Goal: Contribute content: Contribute content

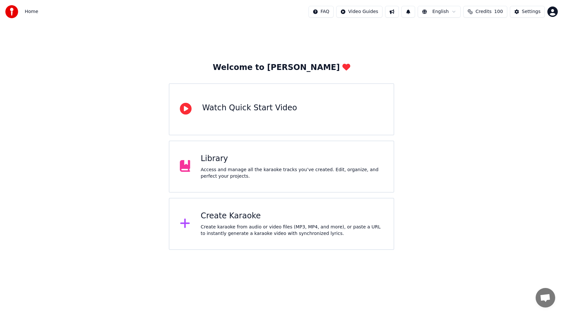
click at [302, 173] on div "Access and manage all the karaoke tracks you’ve created. Edit, organize, and pe…" at bounding box center [292, 173] width 182 height 13
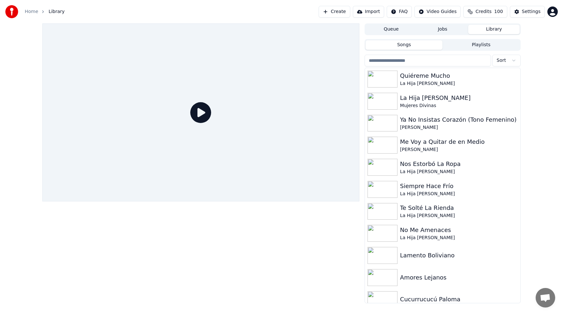
click at [482, 13] on span "Credits" at bounding box center [483, 11] width 16 height 7
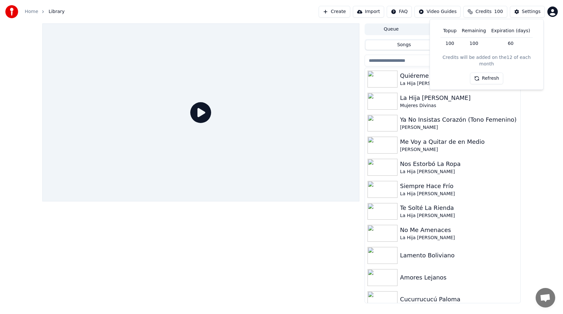
click at [482, 73] on button "Refresh" at bounding box center [487, 79] width 34 height 12
click at [546, 104] on div "Queue Jobs Library Songs Playlists Sort Quiéreme Mucho La Hija Del Mariachi La …" at bounding box center [281, 163] width 563 height 280
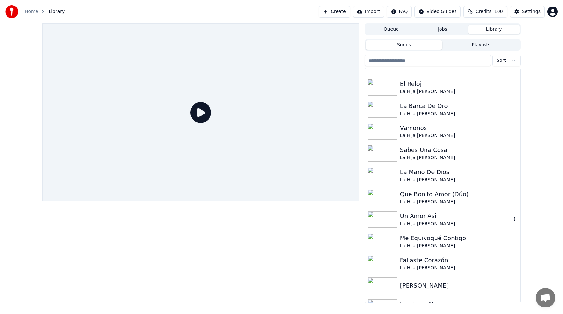
scroll to position [450, 0]
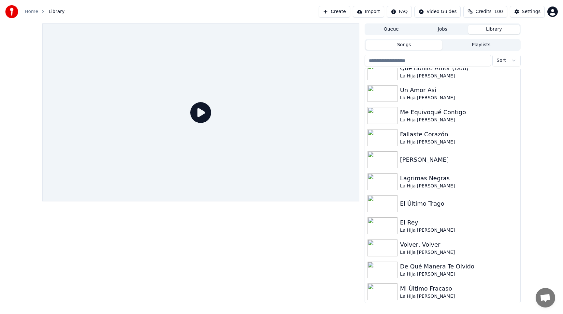
click at [340, 12] on button "Create" at bounding box center [334, 12] width 32 height 12
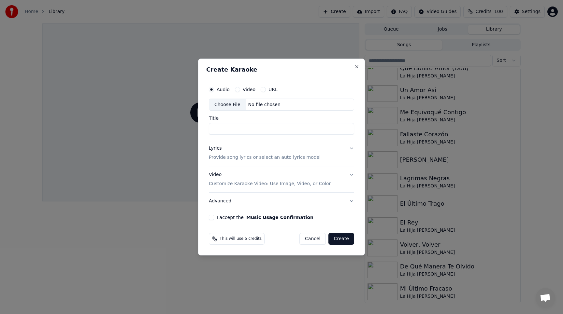
click at [231, 104] on div "Choose File" at bounding box center [227, 105] width 36 height 12
type input "**********"
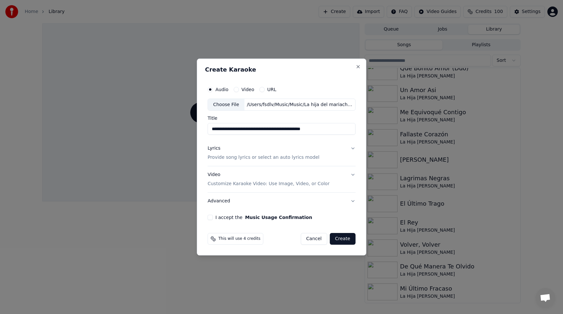
click at [307, 155] on p "Provide song lyrics or select an auto lyrics model" at bounding box center [263, 158] width 112 height 7
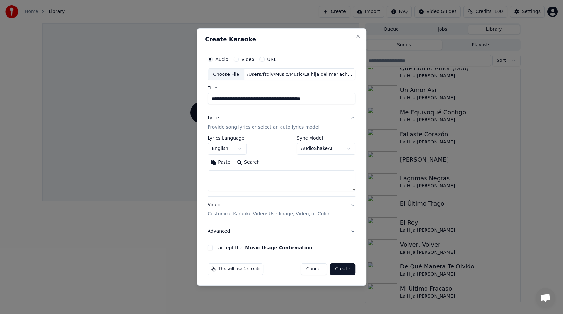
click at [284, 178] on textarea at bounding box center [281, 181] width 148 height 21
paste textarea "**********"
type textarea "**********"
click at [235, 147] on button "English" at bounding box center [226, 149] width 39 height 12
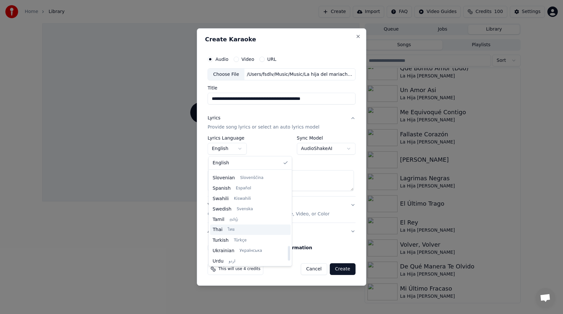
scroll to position [476, 0]
select select "**"
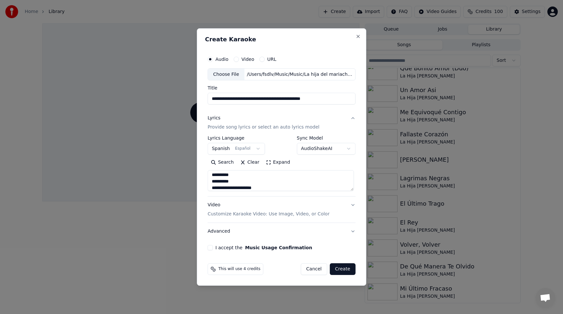
click at [259, 101] on input "**********" at bounding box center [281, 99] width 148 height 12
drag, startPoint x: 259, startPoint y: 100, endPoint x: 206, endPoint y: 100, distance: 52.4
click at [206, 100] on div "**********" at bounding box center [281, 151] width 153 height 203
drag, startPoint x: 237, startPoint y: 100, endPoint x: 291, endPoint y: 101, distance: 54.1
click at [291, 101] on input "**********" at bounding box center [281, 99] width 148 height 12
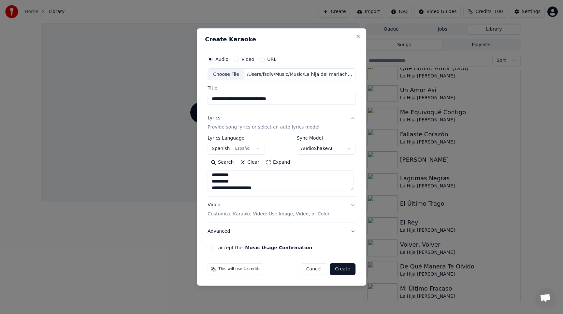
type input "**********"
click at [248, 236] on button "Advanced" at bounding box center [281, 231] width 148 height 17
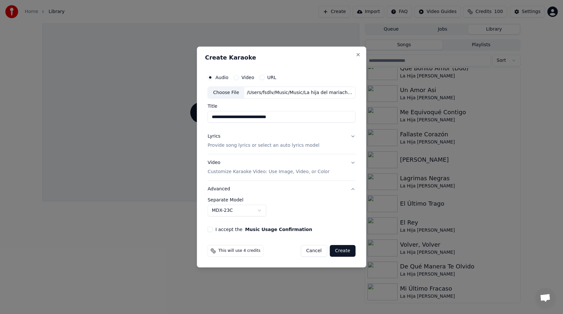
click at [243, 170] on p "Customize Karaoke Video: Use Image, Video, or Color" at bounding box center [268, 172] width 122 height 7
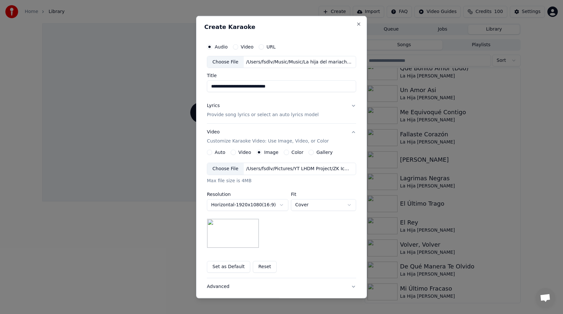
click at [225, 170] on div "Choose File" at bounding box center [225, 169] width 36 height 12
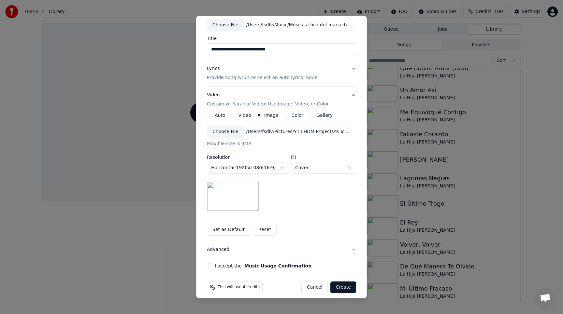
scroll to position [43, 0]
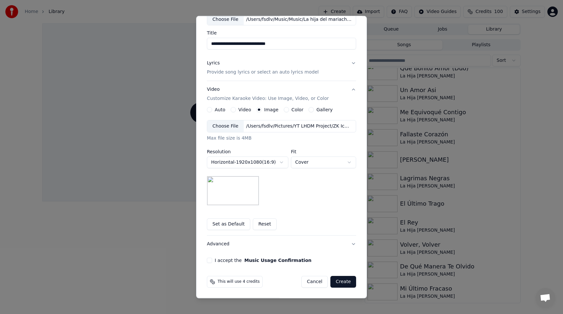
click at [207, 261] on button "I accept the Music Usage Confirmation" at bounding box center [209, 260] width 5 height 5
click at [351, 243] on button "Advanced" at bounding box center [281, 244] width 149 height 17
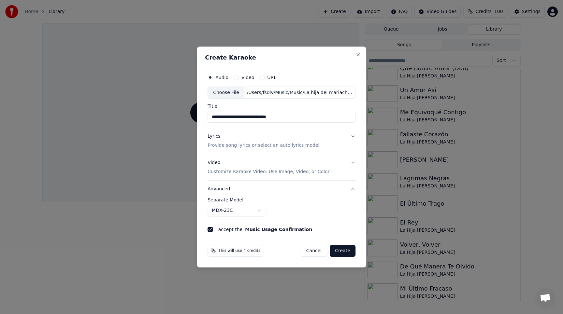
click at [340, 250] on button "Create" at bounding box center [342, 251] width 26 height 12
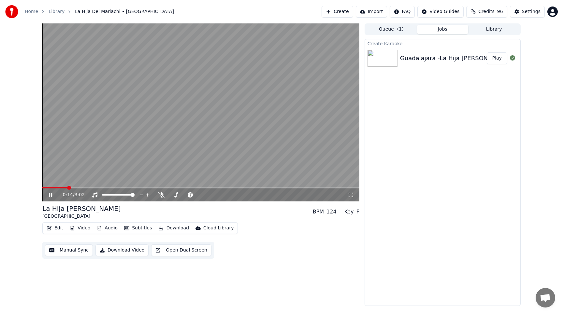
click at [79, 187] on span at bounding box center [200, 187] width 317 height 1
click at [163, 193] on icon at bounding box center [161, 194] width 7 height 5
click at [161, 195] on icon at bounding box center [162, 194] width 4 height 5
click at [161, 195] on icon at bounding box center [161, 194] width 7 height 5
click at [161, 195] on icon at bounding box center [162, 194] width 4 height 5
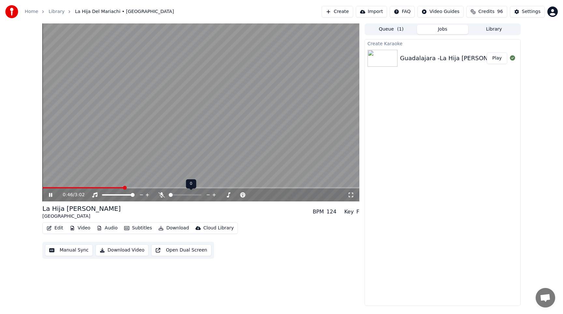
click at [161, 195] on icon at bounding box center [161, 194] width 7 height 5
click at [138, 188] on span at bounding box center [200, 187] width 317 height 1
click at [149, 188] on span at bounding box center [200, 187] width 317 height 1
click at [177, 187] on span at bounding box center [200, 187] width 317 height 1
click at [184, 187] on span at bounding box center [200, 187] width 317 height 1
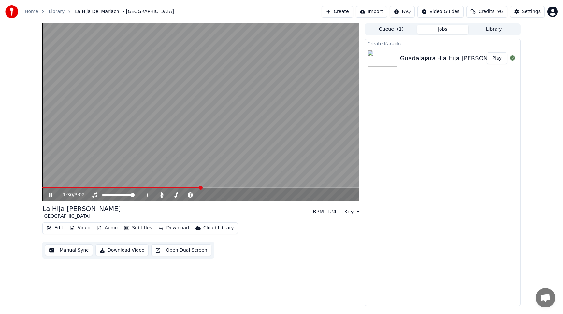
click at [207, 188] on span at bounding box center [200, 187] width 317 height 1
click at [220, 188] on span at bounding box center [200, 187] width 317 height 1
click at [233, 188] on span at bounding box center [200, 187] width 317 height 1
click at [231, 188] on span at bounding box center [139, 187] width 195 height 1
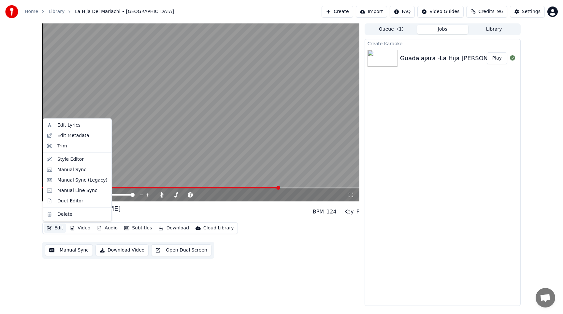
click at [59, 229] on button "Edit" at bounding box center [55, 228] width 22 height 9
click at [66, 171] on div "Manual Sync" at bounding box center [71, 169] width 29 height 7
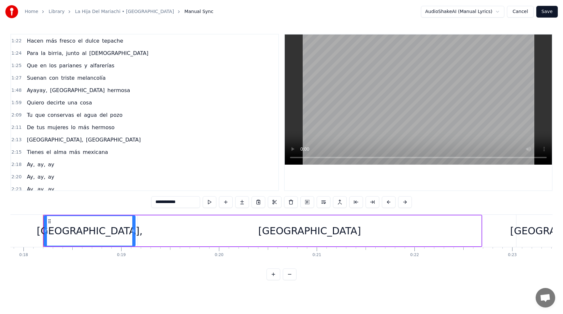
scroll to position [122, 0]
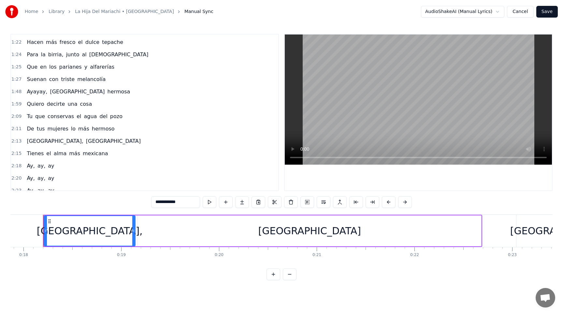
click at [32, 91] on span "Ayayay," at bounding box center [37, 91] width 22 height 7
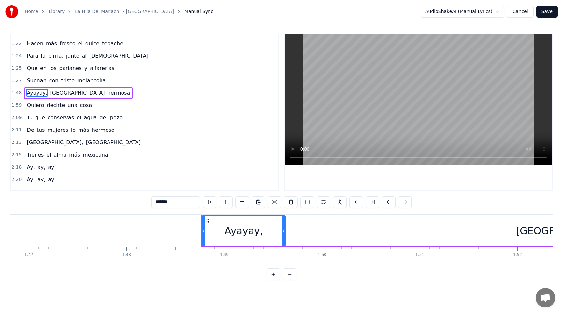
scroll to position [0, 10591]
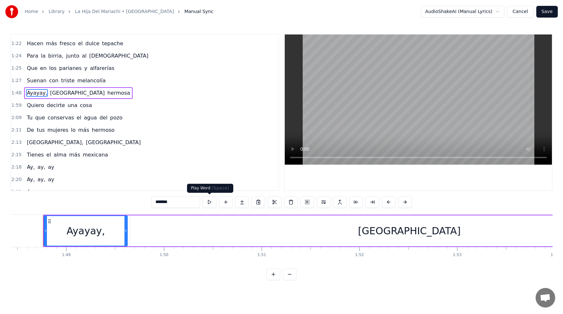
click at [210, 204] on button at bounding box center [210, 202] width 14 height 12
click at [216, 234] on div "[GEOGRAPHIC_DATA]" at bounding box center [409, 231] width 558 height 31
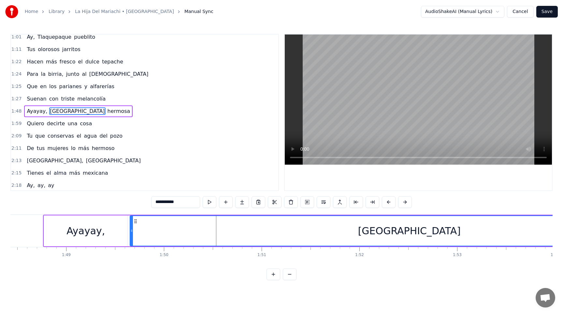
scroll to position [102, 0]
click at [211, 202] on button at bounding box center [210, 202] width 14 height 12
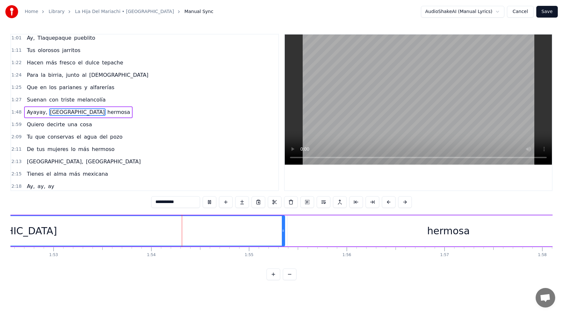
click at [211, 202] on button at bounding box center [210, 202] width 14 height 12
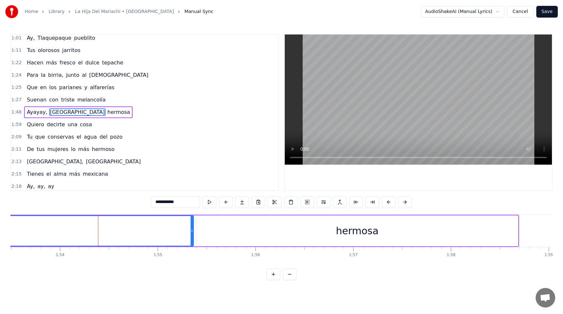
click at [211, 202] on button at bounding box center [210, 202] width 14 height 12
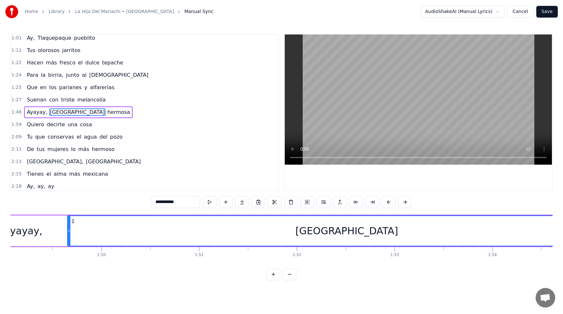
scroll to position [0, 10655]
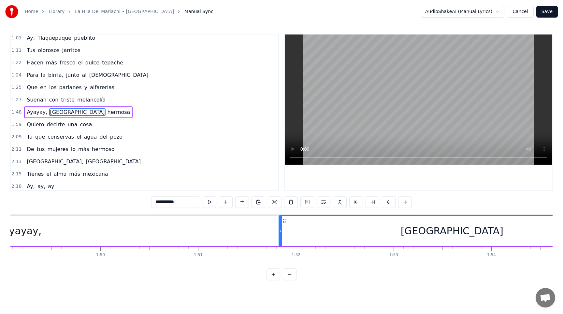
drag, startPoint x: 69, startPoint y: 232, endPoint x: 282, endPoint y: 236, distance: 213.3
click at [282, 236] on div at bounding box center [280, 231] width 3 height 30
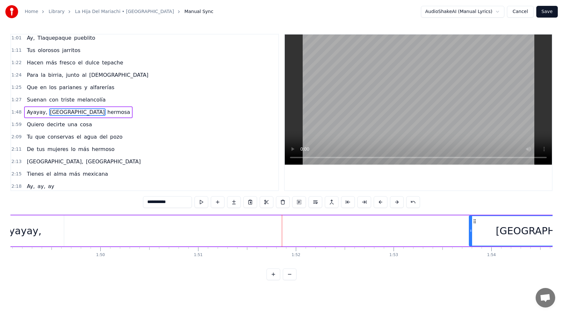
drag, startPoint x: 282, startPoint y: 236, endPoint x: 471, endPoint y: 235, distance: 189.2
click at [471, 235] on div at bounding box center [470, 231] width 3 height 30
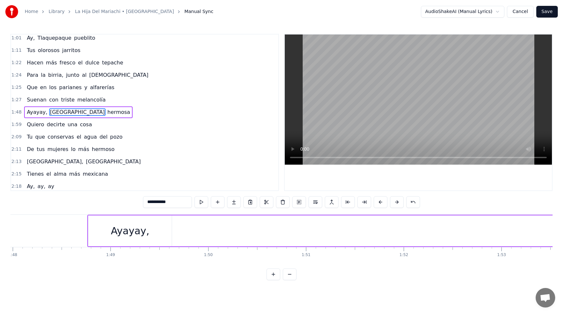
scroll to position [0, 10539]
click at [127, 229] on div "Ayayay," at bounding box center [138, 231] width 38 height 15
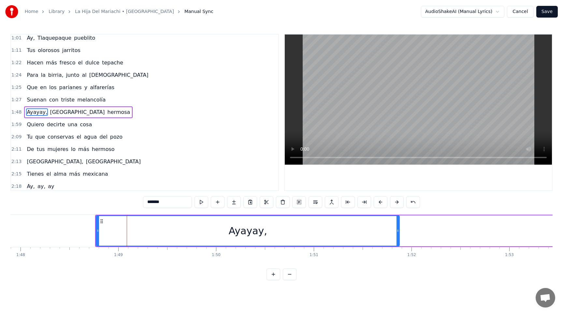
drag, startPoint x: 178, startPoint y: 231, endPoint x: 399, endPoint y: 231, distance: 220.4
click at [399, 232] on icon at bounding box center [397, 230] width 3 height 5
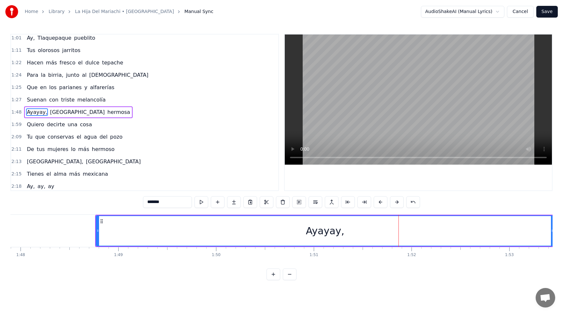
drag, startPoint x: 399, startPoint y: 231, endPoint x: 552, endPoint y: 227, distance: 153.7
click at [552, 227] on div "Home Library La Hija Del Mariachi • Guadalajara Manual Sync AudioShakeAI (Manua…" at bounding box center [281, 140] width 563 height 280
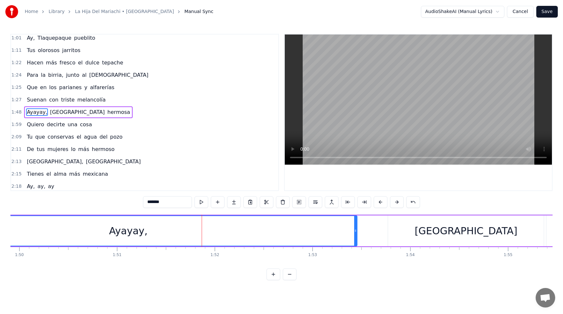
scroll to position [0, 10787]
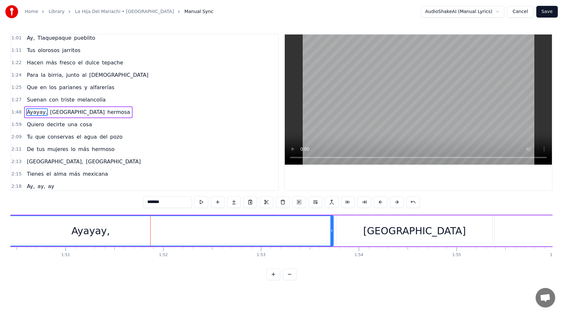
drag, startPoint x: 304, startPoint y: 230, endPoint x: 332, endPoint y: 231, distance: 27.7
click at [332, 231] on icon at bounding box center [331, 230] width 3 height 5
click at [204, 200] on button at bounding box center [201, 202] width 14 height 12
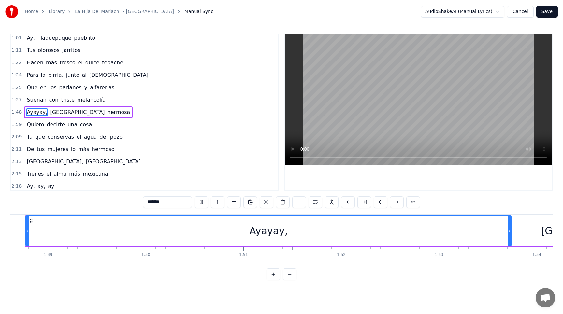
scroll to position [0, 10603]
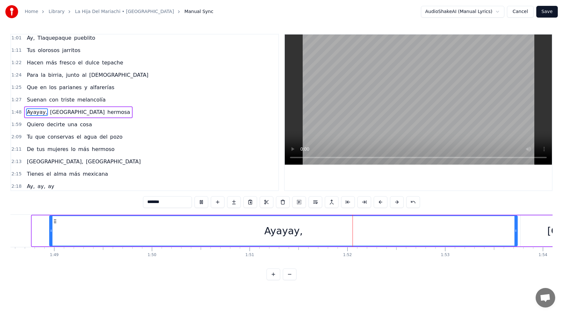
drag, startPoint x: 34, startPoint y: 231, endPoint x: 52, endPoint y: 232, distance: 18.3
click at [52, 232] on icon at bounding box center [51, 230] width 3 height 5
click at [201, 205] on button at bounding box center [201, 202] width 14 height 12
drag, startPoint x: 52, startPoint y: 231, endPoint x: 24, endPoint y: 234, distance: 28.9
click at [24, 234] on div at bounding box center [24, 231] width 3 height 30
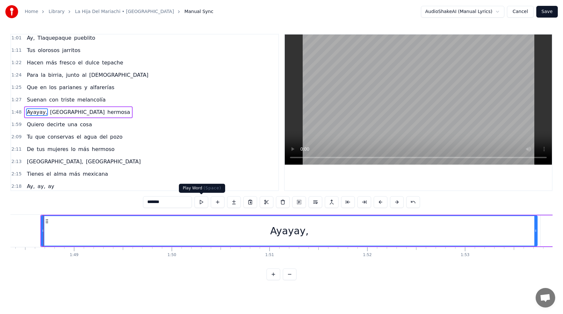
click at [199, 199] on button at bounding box center [201, 202] width 14 height 12
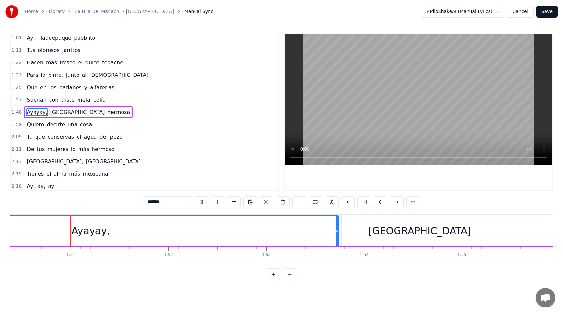
scroll to position [0, 10782]
click at [377, 241] on div "[GEOGRAPHIC_DATA]" at bounding box center [419, 231] width 156 height 31
type input "**********"
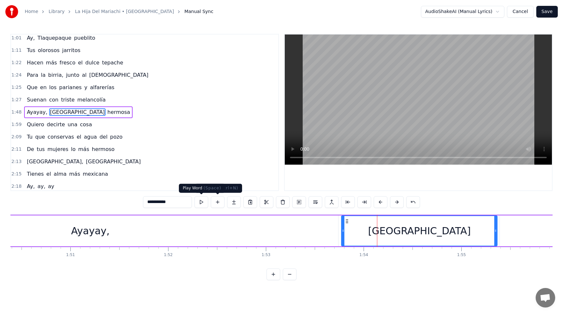
click at [203, 203] on button at bounding box center [201, 202] width 14 height 12
click at [202, 201] on button at bounding box center [201, 202] width 14 height 12
click at [545, 14] on button "Save" at bounding box center [546, 12] width 21 height 12
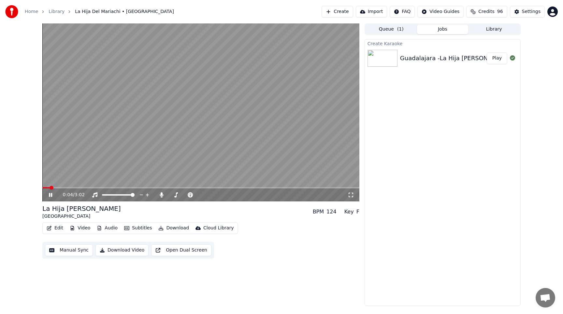
click at [250, 187] on span at bounding box center [200, 187] width 317 height 1
click at [263, 188] on span at bounding box center [200, 187] width 317 height 1
click at [299, 189] on span at bounding box center [200, 187] width 317 height 1
click at [322, 188] on span at bounding box center [200, 187] width 317 height 1
click at [341, 186] on video at bounding box center [200, 112] width 317 height 178
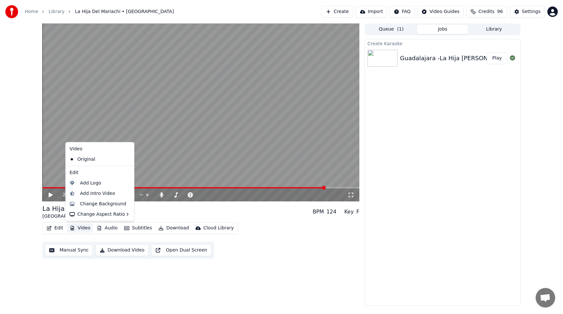
click at [80, 229] on button "Video" at bounding box center [80, 228] width 26 height 9
click at [97, 205] on div "Change Background" at bounding box center [103, 204] width 46 height 7
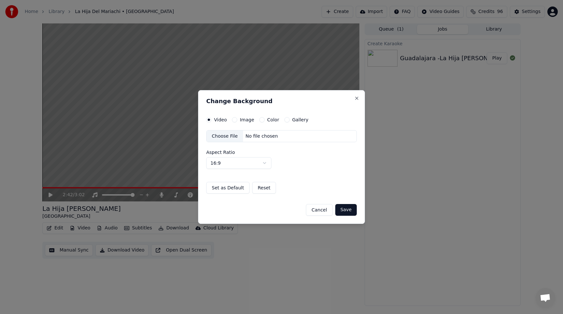
click at [231, 138] on div "Choose File" at bounding box center [224, 137] width 36 height 12
click at [234, 120] on button "Image" at bounding box center [234, 119] width 5 height 5
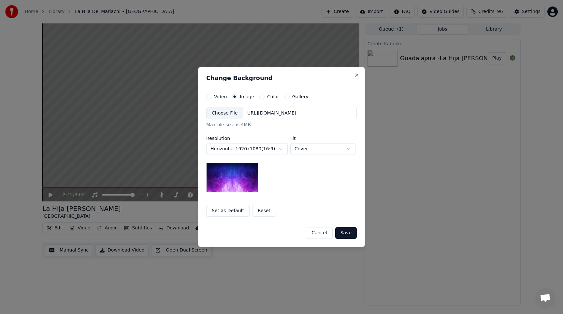
click at [229, 112] on div "Choose File" at bounding box center [224, 113] width 36 height 12
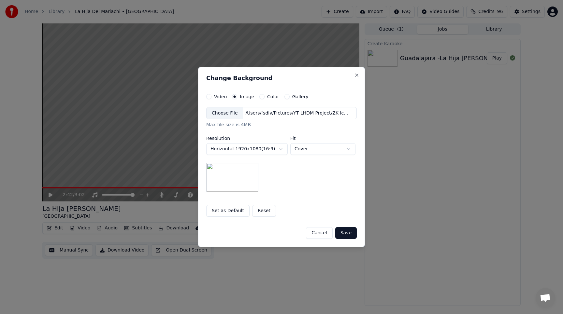
click at [349, 234] on button "Save" at bounding box center [345, 233] width 21 height 12
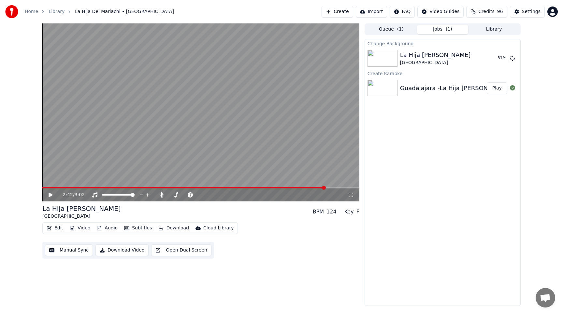
click at [294, 149] on video at bounding box center [200, 112] width 317 height 178
click at [15, 136] on div "2:57 / 3:02 La Hija Del Mariachi Guadalajara BPM 124 Key F Edit Video Audio Sub…" at bounding box center [281, 164] width 563 height 283
click at [494, 61] on button "Play" at bounding box center [496, 58] width 21 height 12
click at [211, 152] on video at bounding box center [200, 112] width 317 height 178
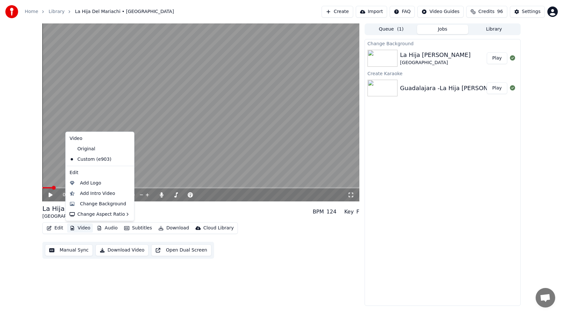
click at [78, 230] on button "Video" at bounding box center [80, 228] width 26 height 9
click at [99, 205] on div "Change Background" at bounding box center [103, 204] width 46 height 7
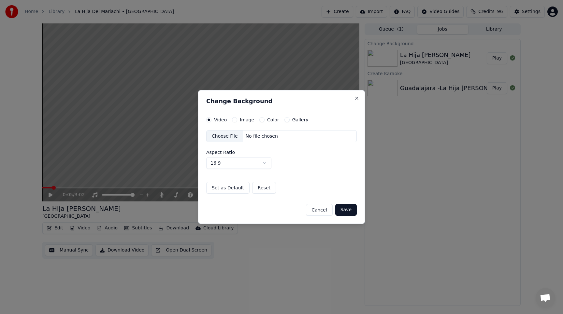
click at [244, 120] on label "Image" at bounding box center [247, 120] width 14 height 5
click at [237, 120] on button "Image" at bounding box center [234, 119] width 5 height 5
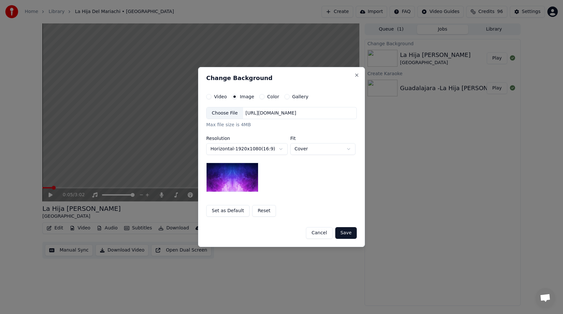
click at [227, 114] on div "Choose File" at bounding box center [224, 113] width 36 height 12
click at [229, 113] on div "Choose File" at bounding box center [224, 113] width 36 height 12
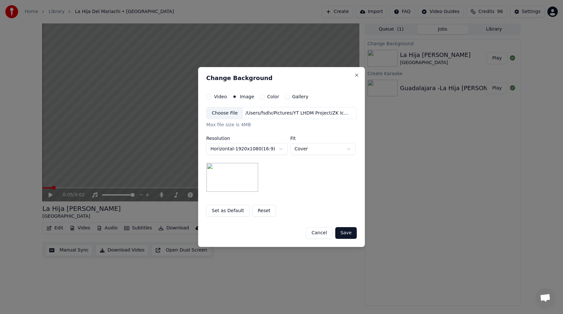
click at [235, 210] on button "Set as Default" at bounding box center [227, 211] width 43 height 12
click at [357, 73] on button "Close" at bounding box center [356, 75] width 5 height 5
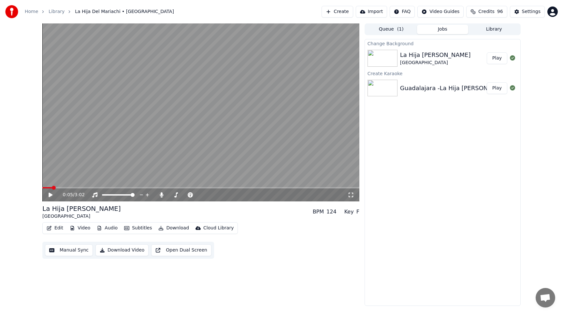
click at [413, 138] on div "Change Background La Hija Del Mariachi Guadalajara Play Create Karaoke Guadalaj…" at bounding box center [442, 172] width 156 height 267
click at [51, 196] on icon at bounding box center [55, 194] width 15 height 5
click at [330, 188] on span at bounding box center [200, 187] width 317 height 1
click at [51, 196] on icon at bounding box center [50, 195] width 3 height 4
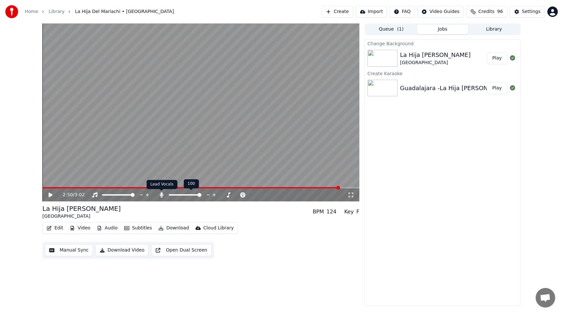
click at [162, 196] on icon at bounding box center [161, 194] width 7 height 5
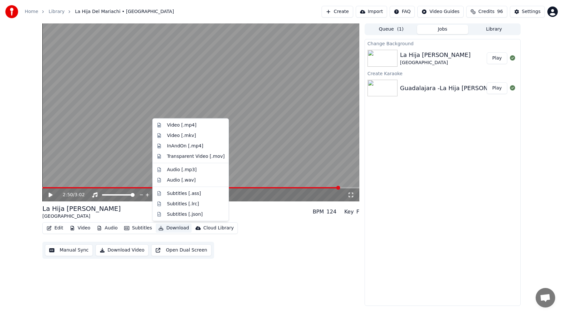
click at [165, 228] on button "Download" at bounding box center [174, 228] width 36 height 9
click at [183, 126] on div "Video [.mp4]" at bounding box center [181, 125] width 29 height 7
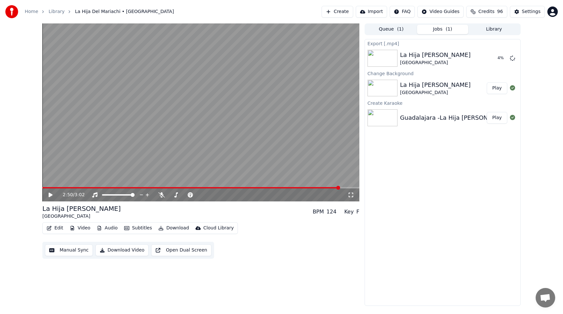
click at [371, 168] on div "Export [.mp4] La Hija Del Mariachi [GEOGRAPHIC_DATA] 4 % Change Background La H…" at bounding box center [442, 172] width 156 height 267
click at [412, 176] on div "Export [.mp4] La Hija Del Mariachi [GEOGRAPHIC_DATA] 12 % Change Background La …" at bounding box center [442, 172] width 156 height 267
click at [496, 87] on button "Play" at bounding box center [496, 88] width 21 height 12
click at [228, 195] on icon at bounding box center [228, 194] width 3 height 3
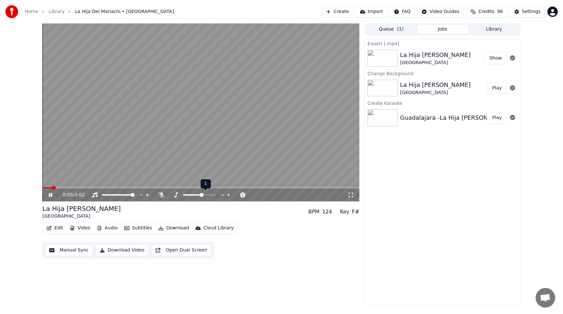
click at [228, 195] on icon at bounding box center [228, 194] width 3 height 3
click at [222, 195] on icon at bounding box center [222, 195] width 3 height 1
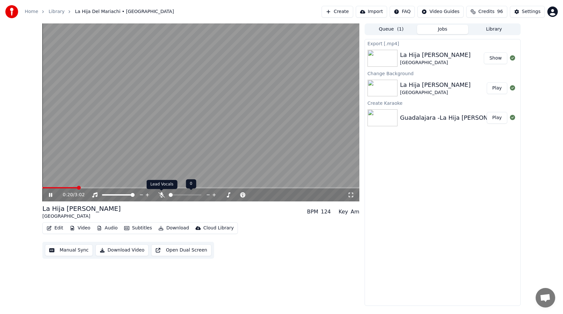
click at [162, 195] on icon at bounding box center [161, 194] width 7 height 5
click at [162, 195] on icon at bounding box center [162, 194] width 4 height 5
click at [58, 228] on button "Edit" at bounding box center [55, 228] width 22 height 9
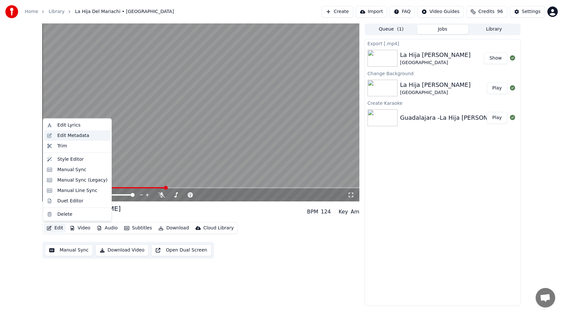
click at [77, 135] on div "Edit Metadata" at bounding box center [73, 135] width 32 height 7
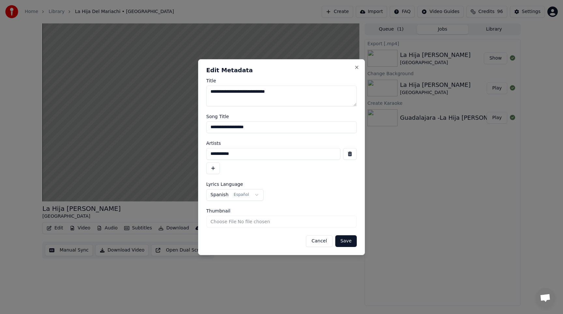
drag, startPoint x: 236, startPoint y: 91, endPoint x: 302, endPoint y: 89, distance: 66.1
click at [302, 89] on textarea "**********" at bounding box center [281, 96] width 150 height 21
type textarea "**********"
click at [344, 241] on button "Save" at bounding box center [345, 241] width 21 height 12
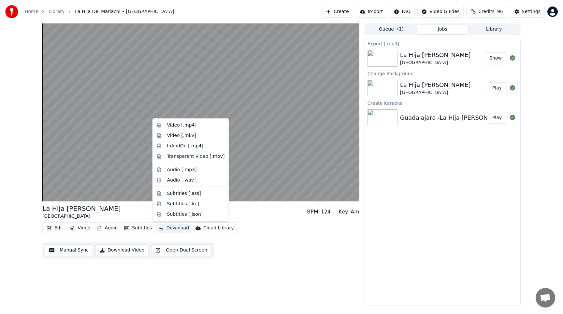
click at [176, 229] on button "Download" at bounding box center [174, 228] width 36 height 9
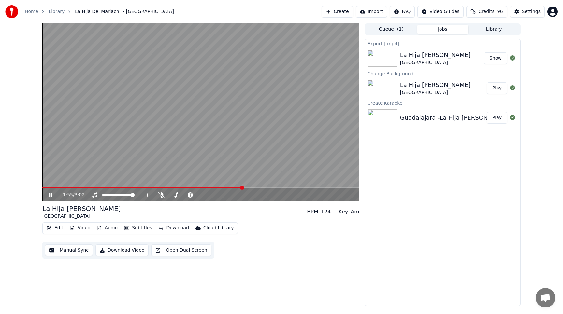
click at [242, 188] on span at bounding box center [200, 187] width 317 height 1
click at [172, 229] on button "Download" at bounding box center [174, 228] width 36 height 9
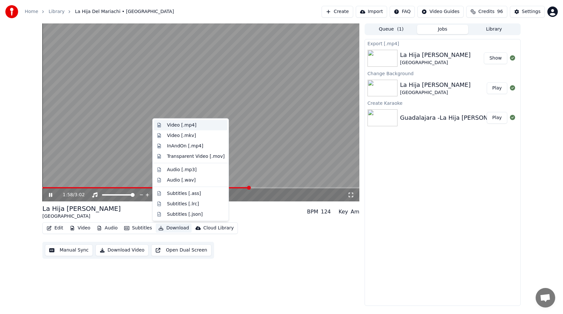
click at [184, 126] on div "Video [.mp4]" at bounding box center [181, 125] width 29 height 7
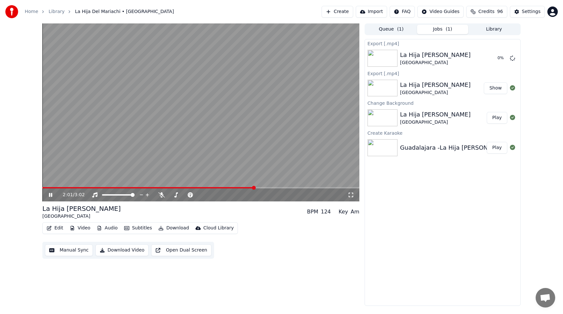
click at [178, 89] on video at bounding box center [200, 112] width 317 height 178
click at [492, 63] on button "Show" at bounding box center [495, 58] width 23 height 12
click at [501, 28] on button "Library" at bounding box center [493, 29] width 51 height 9
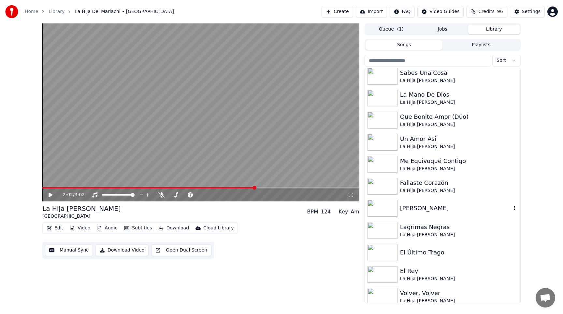
scroll to position [412, 0]
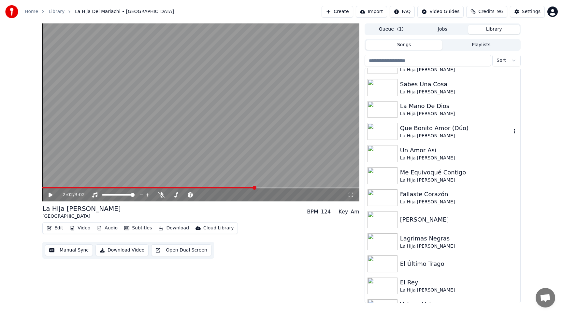
click at [466, 139] on div "Que Bonito Amor (Dúo) La Hija Del Mariachi" at bounding box center [442, 131] width 155 height 22
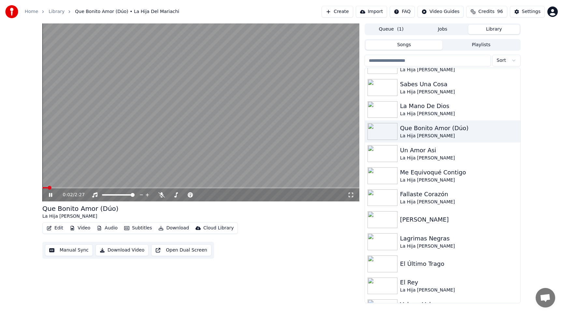
click at [62, 188] on span at bounding box center [200, 187] width 317 height 1
click at [76, 189] on div "0:10 / 2:27" at bounding box center [200, 195] width 317 height 13
click at [80, 188] on span at bounding box center [200, 187] width 317 height 1
click at [163, 195] on icon at bounding box center [161, 194] width 7 height 5
click at [221, 195] on icon at bounding box center [222, 195] width 3 height 1
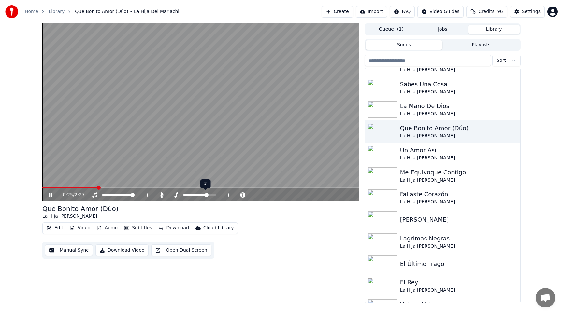
click at [221, 195] on icon at bounding box center [222, 195] width 3 height 1
click at [139, 188] on span at bounding box center [200, 187] width 317 height 1
click at [171, 188] on span at bounding box center [200, 187] width 317 height 1
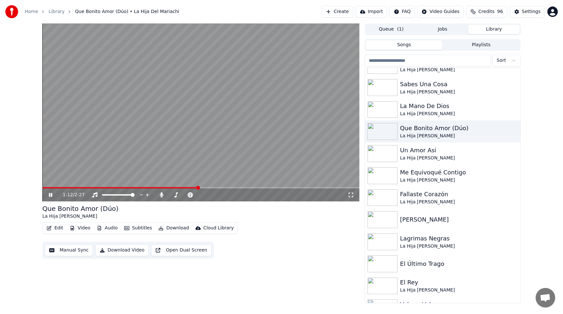
click at [52, 195] on icon at bounding box center [55, 194] width 15 height 5
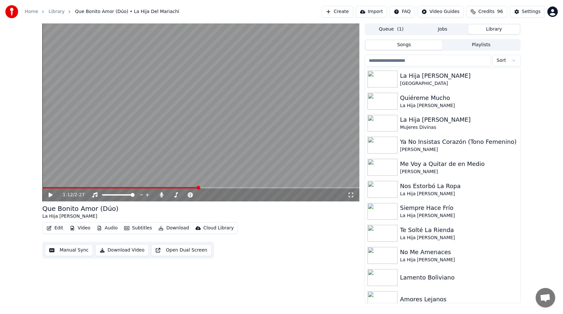
click at [305, 223] on div "Edit Video Audio Subtitles Download Cloud Library Manual Sync Download Video Op…" at bounding box center [200, 240] width 317 height 36
click at [347, 13] on button "Create" at bounding box center [337, 12] width 32 height 12
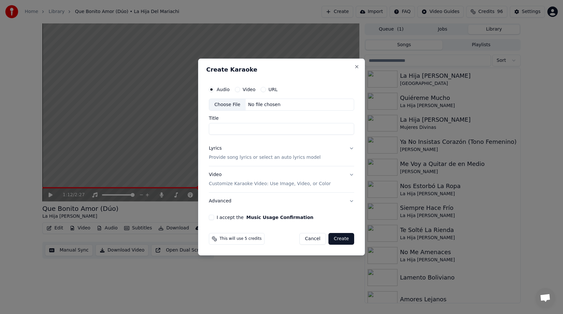
click at [265, 182] on p "Customize Karaoke Video: Use Image, Video, or Color" at bounding box center [270, 184] width 122 height 7
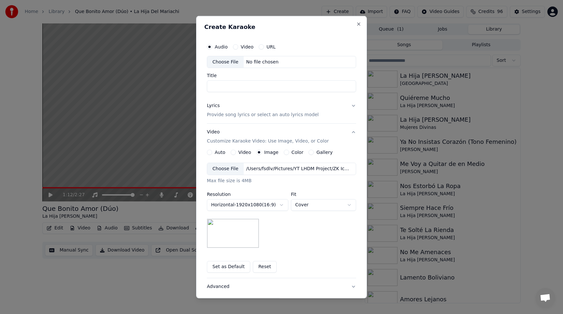
click at [224, 171] on div "Choose File" at bounding box center [225, 169] width 36 height 12
click at [229, 269] on button "Set as Default" at bounding box center [228, 267] width 43 height 12
click at [231, 267] on button "Set as Default" at bounding box center [228, 267] width 43 height 12
click at [251, 74] on label "Title" at bounding box center [281, 75] width 149 height 5
click at [251, 80] on input "Title" at bounding box center [281, 86] width 149 height 12
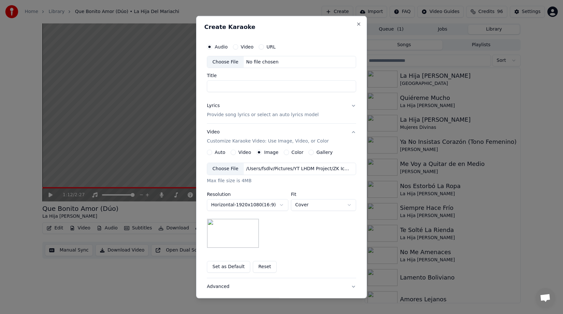
click at [314, 39] on div "**********" at bounding box center [281, 172] width 154 height 271
click at [221, 61] on div "Choose File" at bounding box center [225, 62] width 36 height 12
drag, startPoint x: 255, startPoint y: 87, endPoint x: 209, endPoint y: 86, distance: 46.6
click at [208, 86] on input "**********" at bounding box center [281, 86] width 149 height 12
click at [245, 87] on input "**********" at bounding box center [281, 86] width 149 height 12
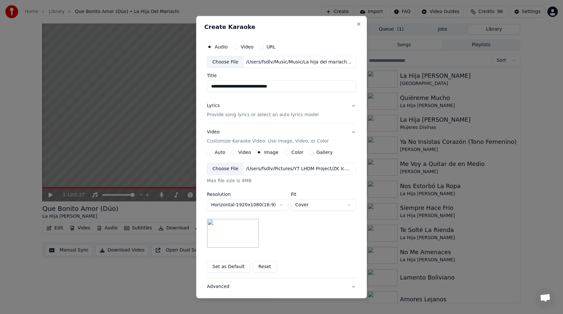
drag, startPoint x: 244, startPoint y: 87, endPoint x: 310, endPoint y: 92, distance: 66.0
click at [310, 92] on input "**********" at bounding box center [281, 86] width 149 height 12
type input "**********"
click at [307, 109] on div "Lyrics Provide song lyrics or select an auto lyrics model" at bounding box center [263, 111] width 112 height 16
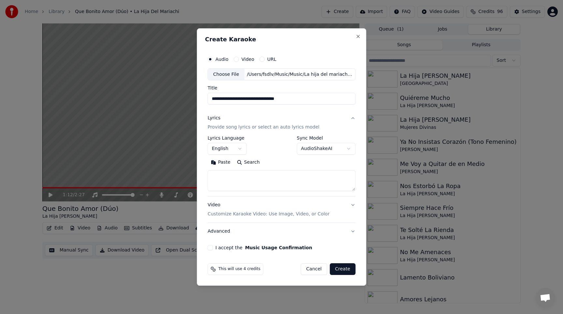
click at [269, 181] on textarea at bounding box center [281, 181] width 148 height 21
paste textarea "**********"
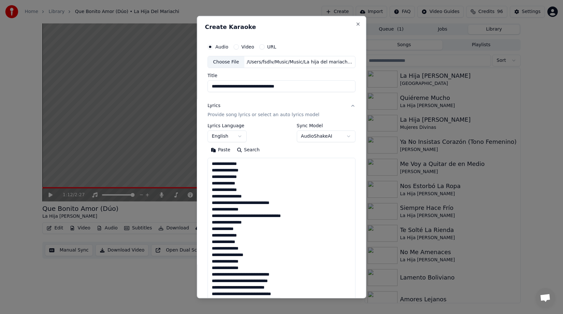
scroll to position [197, 0]
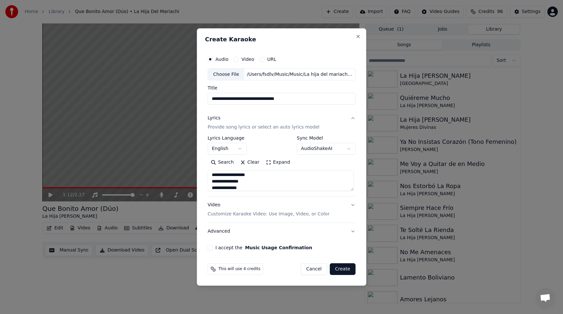
type textarea "**********"
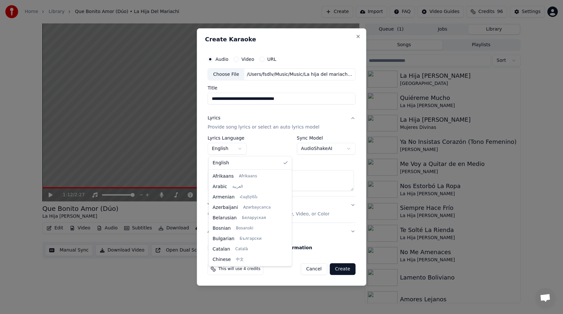
click at [240, 149] on body "Home Library Que Bonito Amor (Dúo) • La Hija Del Mariachi Create Import FAQ Vid…" at bounding box center [281, 157] width 563 height 314
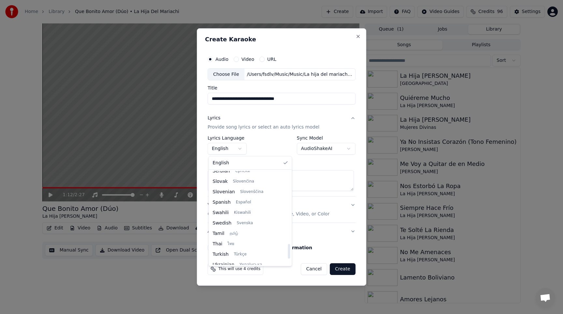
select select "**"
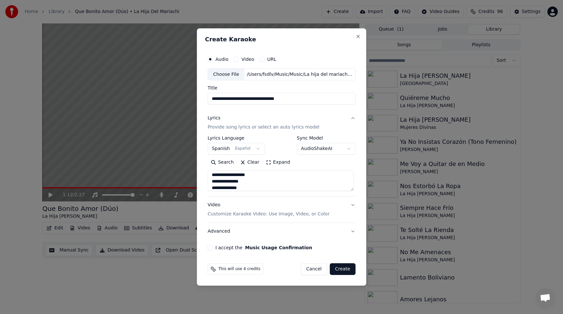
click at [258, 208] on div "Video Customize Karaoke Video: Use Image, Video, or Color" at bounding box center [268, 210] width 122 height 16
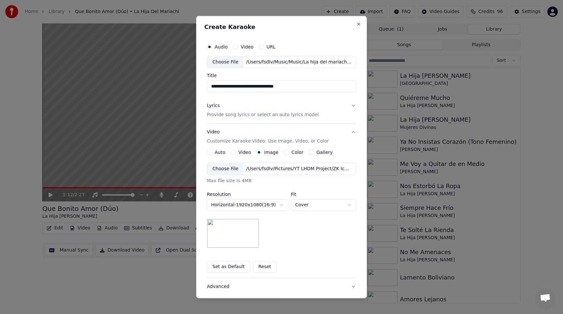
click at [230, 171] on div "Choose File" at bounding box center [225, 169] width 36 height 12
click at [232, 271] on button "Set as Default" at bounding box center [228, 267] width 43 height 12
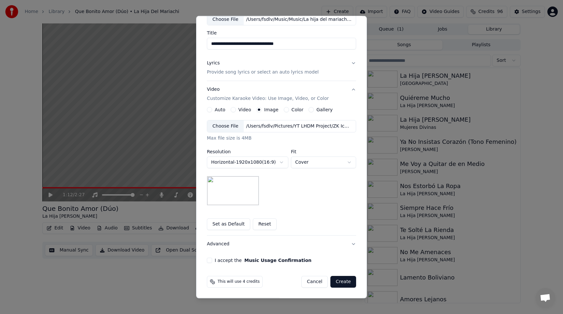
click at [207, 262] on button "I accept the Music Usage Confirmation" at bounding box center [209, 260] width 5 height 5
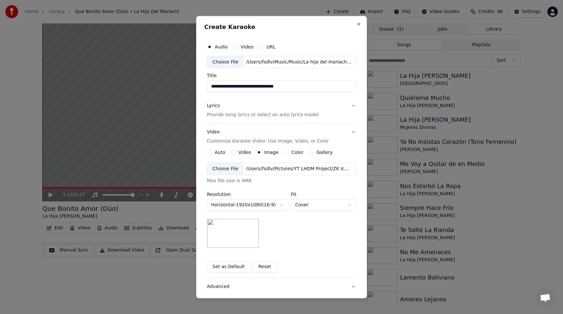
click at [326, 109] on button "Lyrics Provide song lyrics or select an auto lyrics model" at bounding box center [281, 110] width 149 height 26
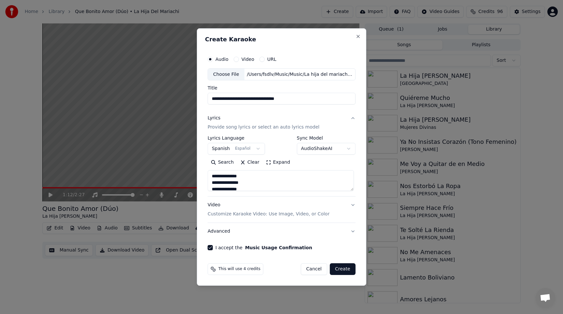
click at [249, 100] on input "**********" at bounding box center [281, 99] width 148 height 12
click at [341, 266] on button "Create" at bounding box center [342, 269] width 26 height 12
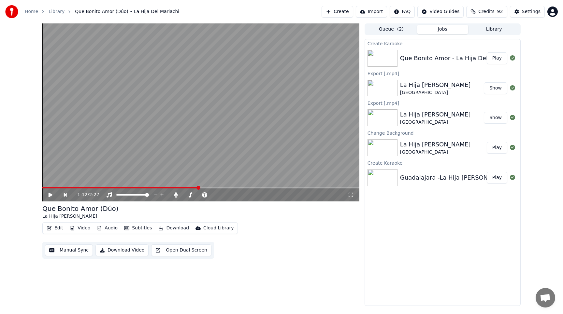
click at [499, 61] on button "Play" at bounding box center [496, 58] width 21 height 12
click at [132, 188] on span at bounding box center [200, 187] width 317 height 1
click at [150, 188] on span at bounding box center [200, 187] width 317 height 1
click at [157, 189] on div "0:51 / 2:31" at bounding box center [200, 195] width 317 height 13
click at [161, 188] on span at bounding box center [200, 187] width 317 height 1
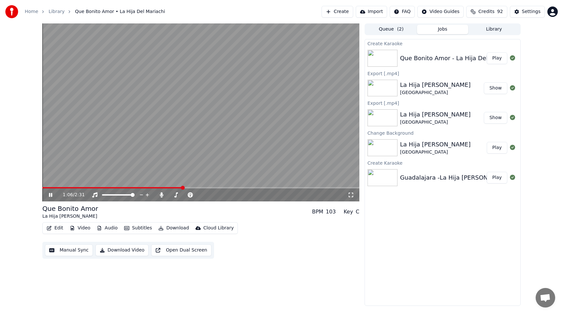
click at [166, 194] on div "1:06 / 2:31" at bounding box center [205, 195] width 285 height 7
click at [163, 194] on icon at bounding box center [161, 194] width 7 height 5
click at [138, 143] on video at bounding box center [200, 112] width 317 height 178
click at [84, 231] on button "Video" at bounding box center [80, 228] width 26 height 9
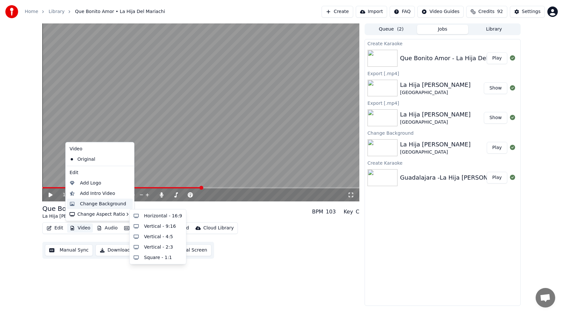
click at [89, 205] on div "Change Background" at bounding box center [103, 204] width 46 height 7
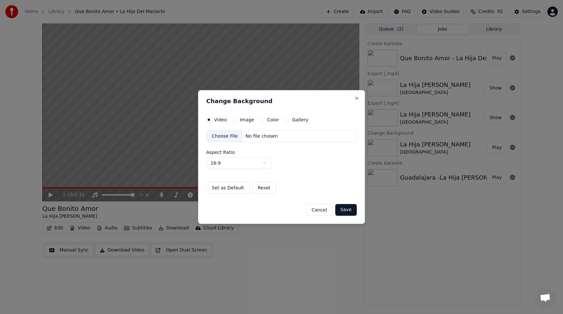
click at [235, 120] on button "Image" at bounding box center [234, 119] width 5 height 5
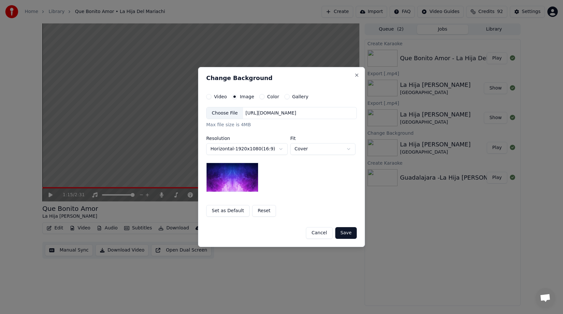
click at [229, 118] on div "Choose File" at bounding box center [224, 113] width 36 height 12
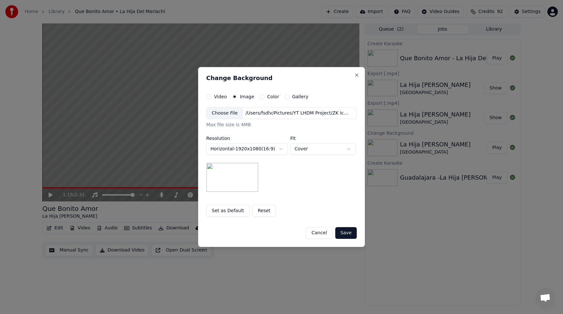
click at [344, 234] on button "Save" at bounding box center [345, 233] width 21 height 12
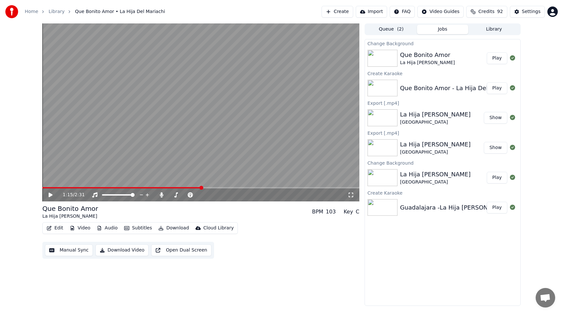
click at [502, 58] on button "Play" at bounding box center [496, 58] width 21 height 12
click at [349, 195] on icon at bounding box center [350, 194] width 7 height 5
click at [83, 230] on button "Video" at bounding box center [80, 228] width 26 height 9
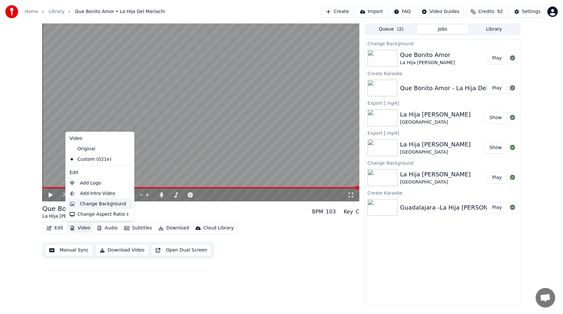
click at [90, 205] on div "Change Background" at bounding box center [103, 204] width 46 height 7
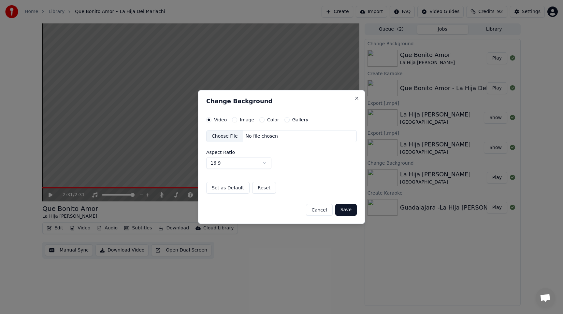
click at [239, 119] on div "Image" at bounding box center [243, 119] width 22 height 5
click at [234, 118] on button "Image" at bounding box center [234, 119] width 5 height 5
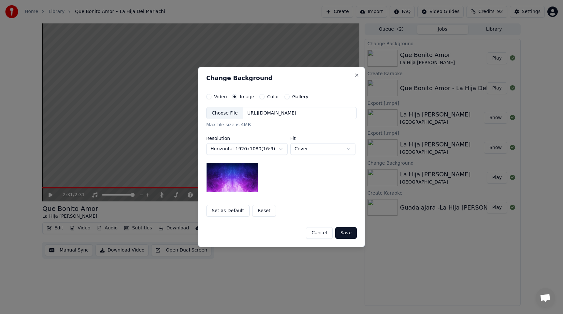
click at [225, 119] on div "Choose File [URL][DOMAIN_NAME] Max file size is 4MB" at bounding box center [281, 117] width 150 height 21
click at [225, 115] on div "Choose File" at bounding box center [224, 113] width 36 height 12
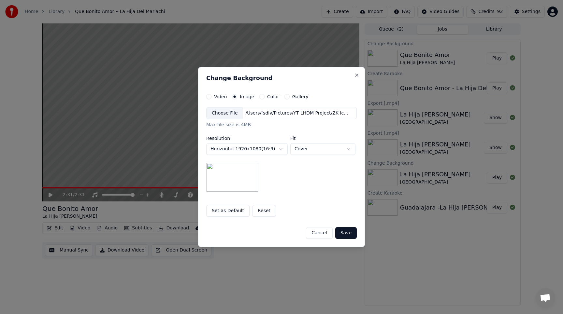
click at [348, 234] on button "Save" at bounding box center [345, 233] width 21 height 12
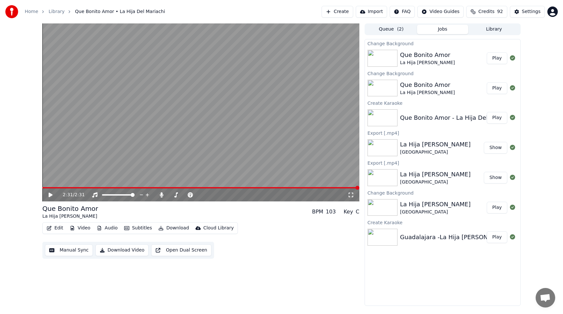
click at [497, 59] on button "Play" at bounding box center [496, 58] width 21 height 12
click at [91, 188] on span at bounding box center [200, 187] width 317 height 1
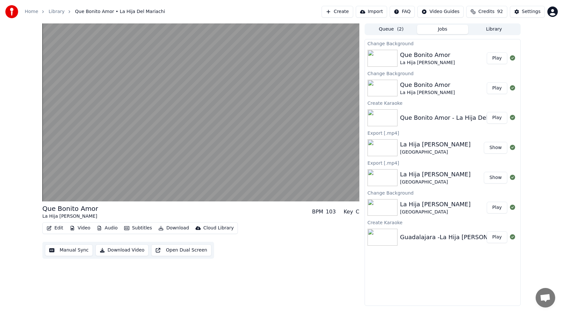
click at [57, 228] on button "Edit" at bounding box center [55, 228] width 22 height 9
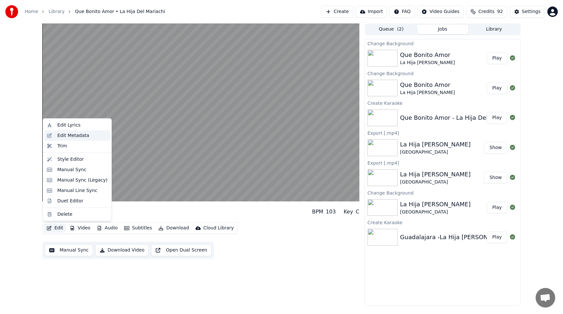
click at [78, 133] on div "Edit Metadata" at bounding box center [73, 135] width 32 height 7
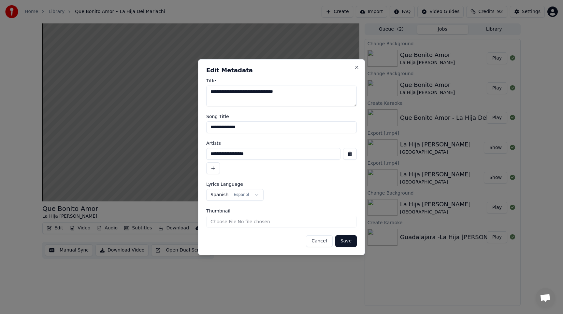
drag, startPoint x: 247, startPoint y: 92, endPoint x: 311, endPoint y: 94, distance: 63.8
click at [311, 94] on textarea "**********" at bounding box center [281, 96] width 150 height 21
type textarea "**********"
click at [346, 242] on button "Save" at bounding box center [345, 241] width 21 height 12
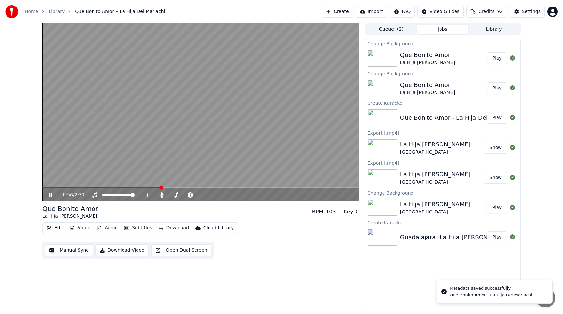
click at [45, 187] on video at bounding box center [200, 112] width 317 height 178
click at [45, 189] on div "0:56 / 2:31" at bounding box center [200, 195] width 317 height 13
click at [45, 188] on span at bounding box center [101, 187] width 119 height 1
click at [50, 194] on icon at bounding box center [51, 195] width 4 height 5
click at [57, 188] on span at bounding box center [200, 187] width 317 height 1
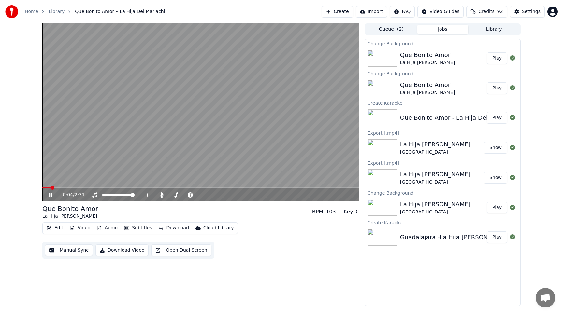
click at [50, 188] on span at bounding box center [46, 187] width 8 height 1
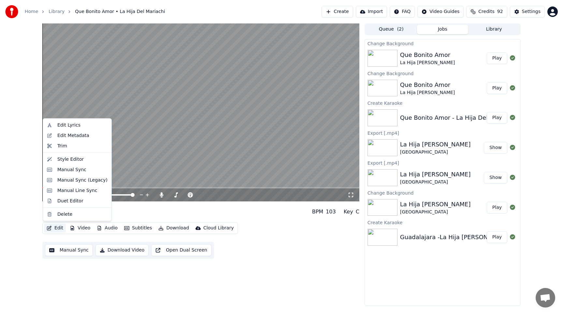
click at [56, 228] on button "Edit" at bounding box center [55, 228] width 22 height 9
click at [73, 135] on div "Edit Metadata" at bounding box center [73, 135] width 32 height 7
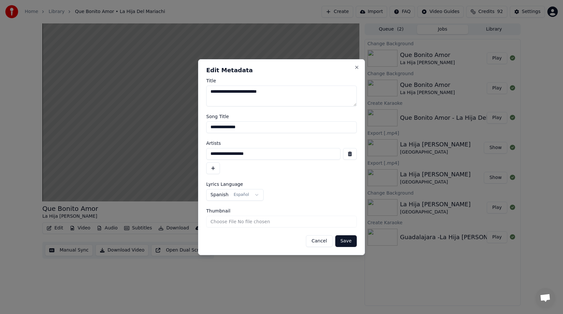
click at [289, 97] on textarea "**********" at bounding box center [281, 96] width 150 height 21
drag, startPoint x: 281, startPoint y: 94, endPoint x: 247, endPoint y: 93, distance: 33.6
click at [247, 93] on textarea "**********" at bounding box center [281, 96] width 150 height 21
type textarea "**********"
click at [267, 126] on input "**********" at bounding box center [281, 127] width 150 height 12
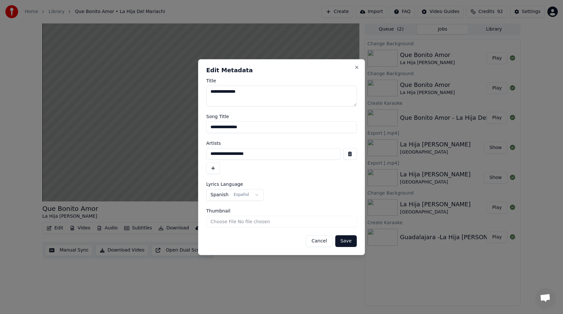
paste input "**********"
click at [248, 129] on input "**********" at bounding box center [281, 127] width 150 height 12
type input "**********"
click at [347, 244] on button "Save" at bounding box center [345, 241] width 21 height 12
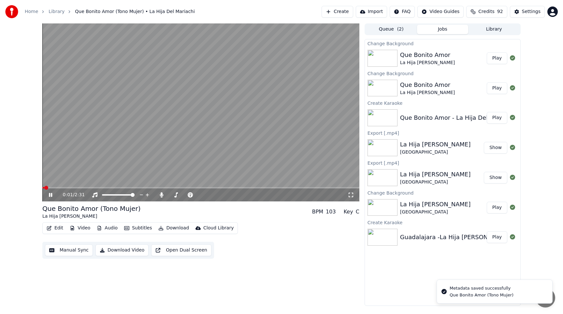
click at [44, 188] on span at bounding box center [43, 187] width 2 height 1
click at [95, 149] on video at bounding box center [200, 112] width 317 height 178
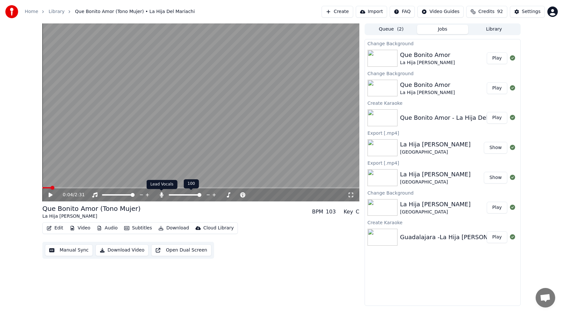
click at [163, 195] on icon at bounding box center [161, 194] width 7 height 5
click at [176, 228] on button "Download" at bounding box center [174, 228] width 36 height 9
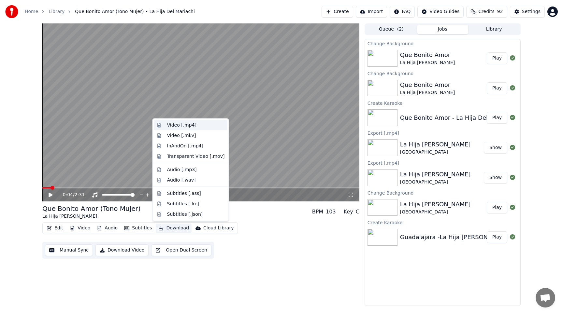
click at [186, 125] on div "Video [.mp4]" at bounding box center [181, 125] width 29 height 7
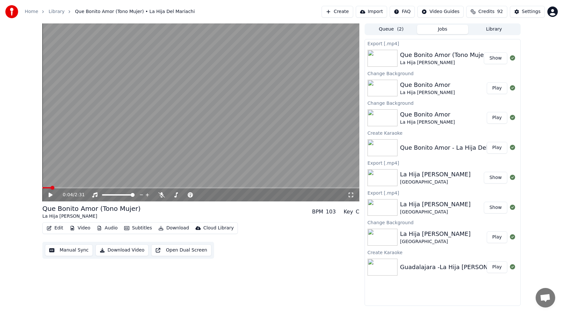
click at [498, 59] on button "Show" at bounding box center [495, 58] width 23 height 12
